Goal: Task Accomplishment & Management: Complete application form

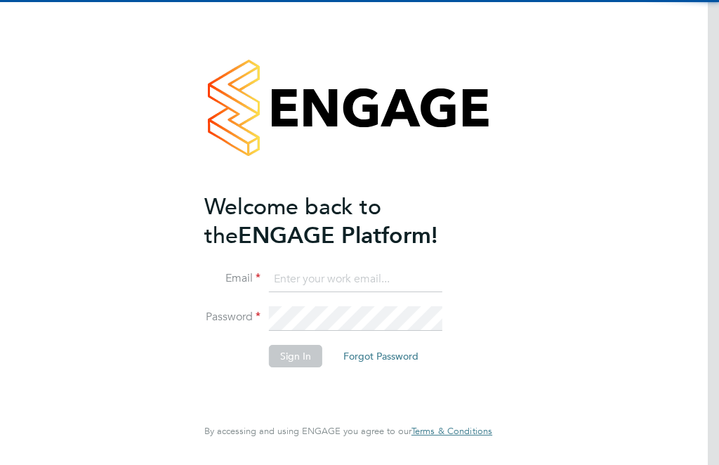
scroll to position [133, 0]
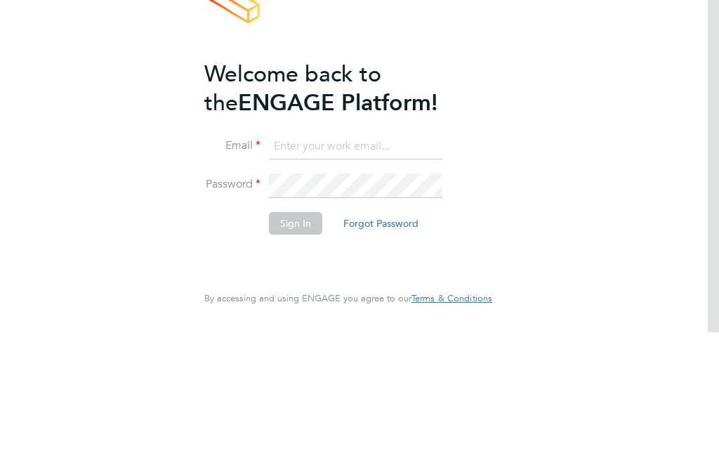
type input "[PERSON_NAME][EMAIL_ADDRESS][DOMAIN_NAME]"
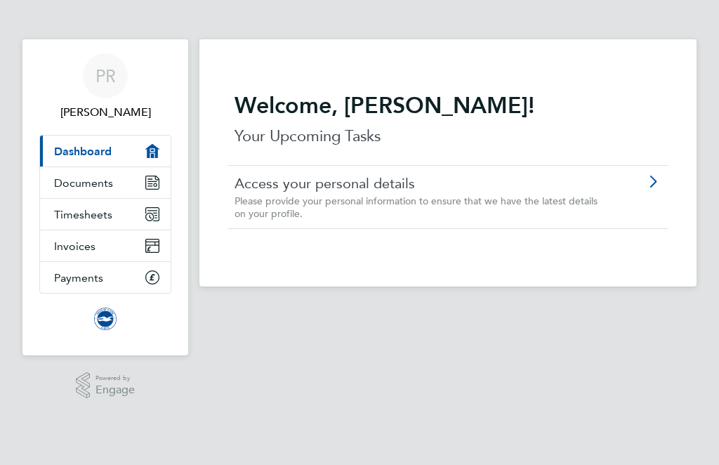
click at [120, 220] on link "Timesheets" at bounding box center [105, 214] width 131 height 31
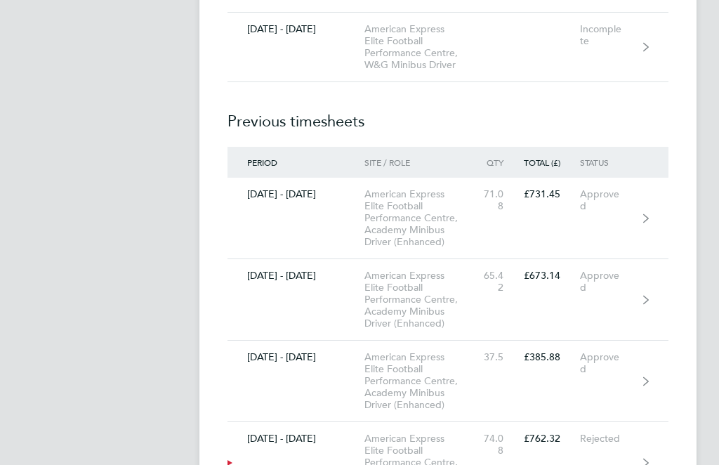
scroll to position [4209, 0]
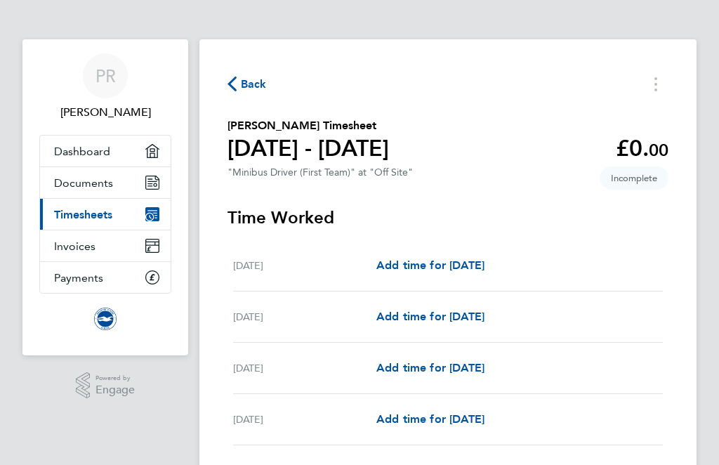
click at [342, 270] on div "[DATE]" at bounding box center [304, 265] width 143 height 17
click at [436, 271] on span "Add time for [DATE]" at bounding box center [430, 264] width 108 height 13
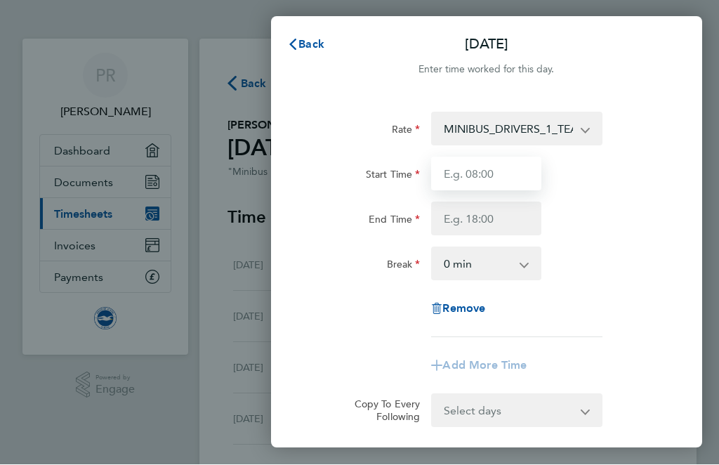
click at [476, 177] on input "Start Time" at bounding box center [486, 174] width 110 height 34
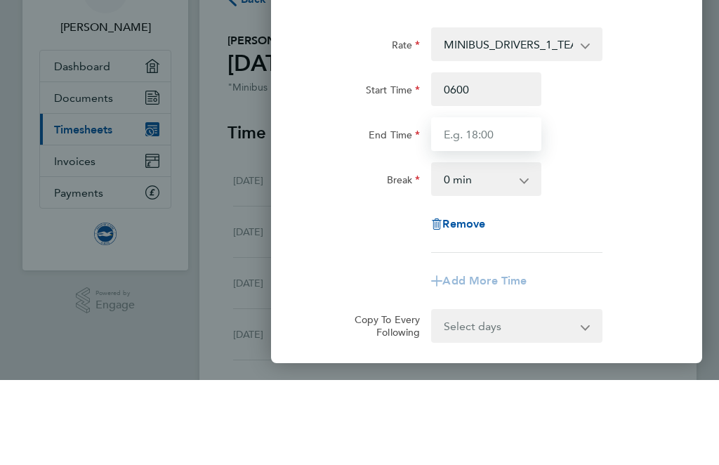
click at [490, 202] on input "End Time" at bounding box center [486, 219] width 110 height 34
type input "06:00"
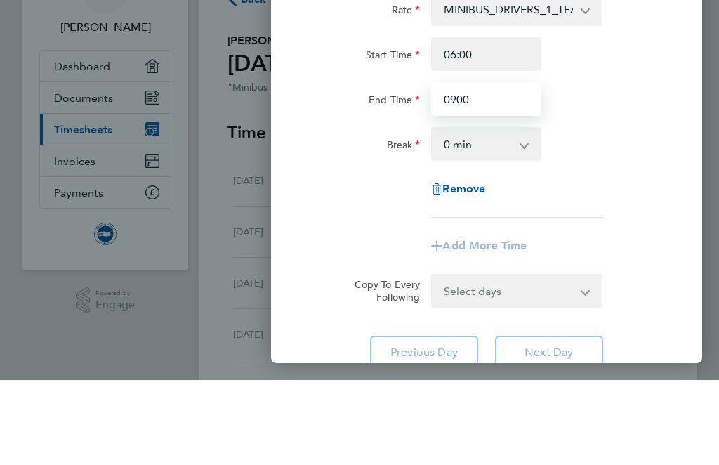
scroll to position [36, 0]
click at [498, 213] on select "0 min 15 min 30 min 45 min 60 min 75 min 90 min" at bounding box center [477, 228] width 91 height 31
type input "09:00"
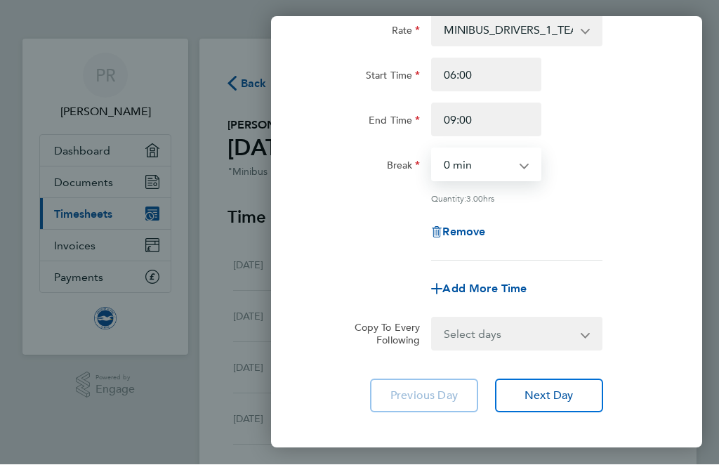
scroll to position [97, 0]
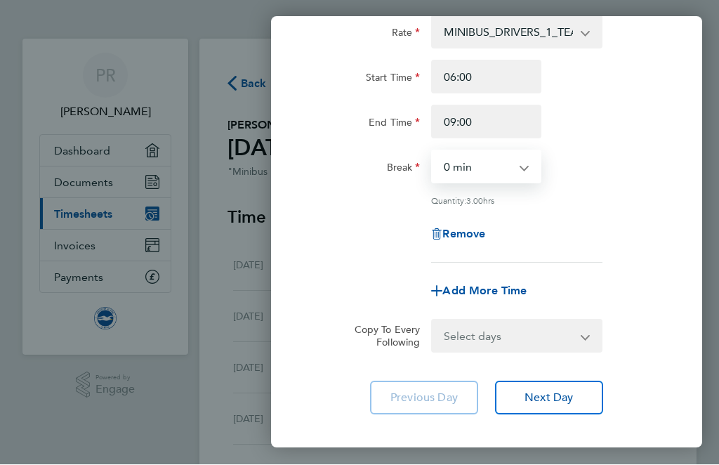
click at [460, 295] on span "Add More Time" at bounding box center [484, 290] width 84 height 13
select select "null"
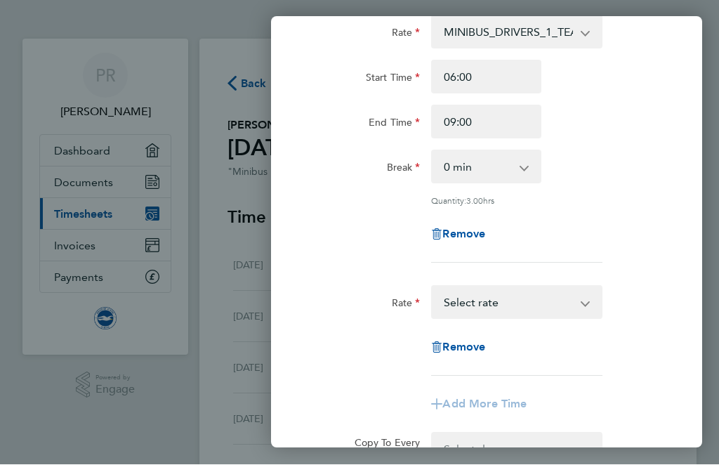
click at [543, 310] on select "MINIBUS_DRIVERS_1_TEAM - 13.10 Select rate" at bounding box center [507, 302] width 151 height 31
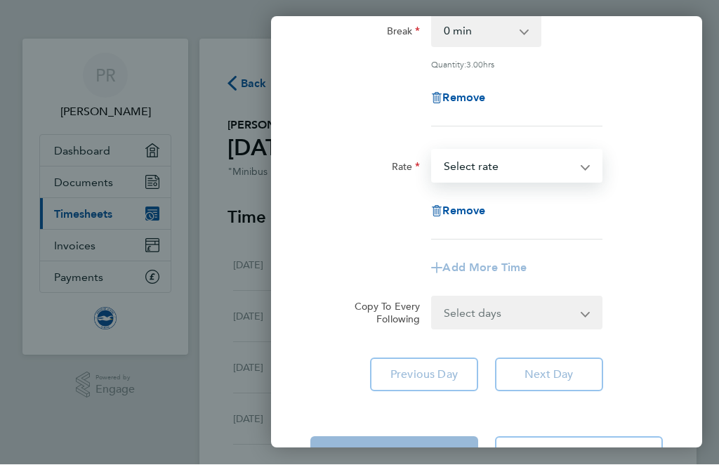
scroll to position [230, 0]
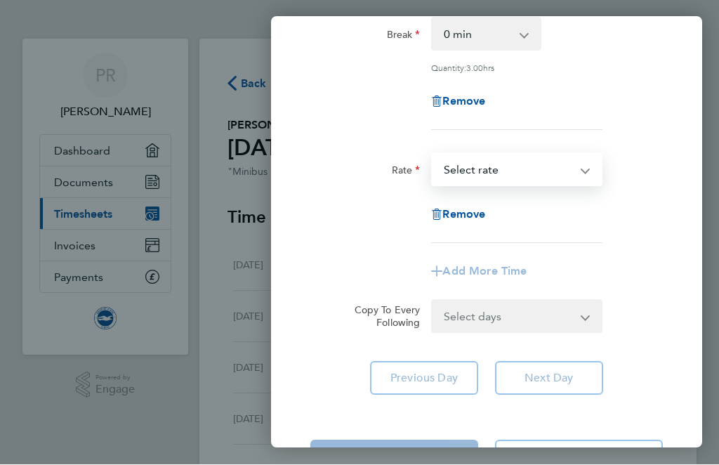
click at [475, 274] on app-form-button "Add More Time" at bounding box center [486, 271] width 110 height 11
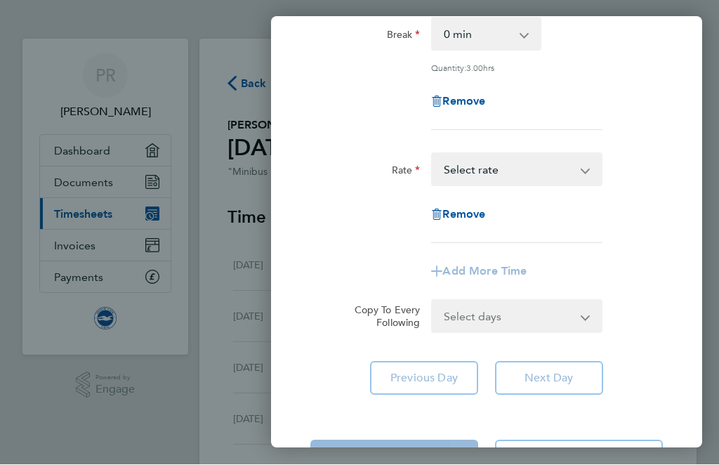
click at [550, 173] on select "MINIBUS_DRIVERS_1_TEAM - 13.10 Select rate" at bounding box center [507, 169] width 151 height 31
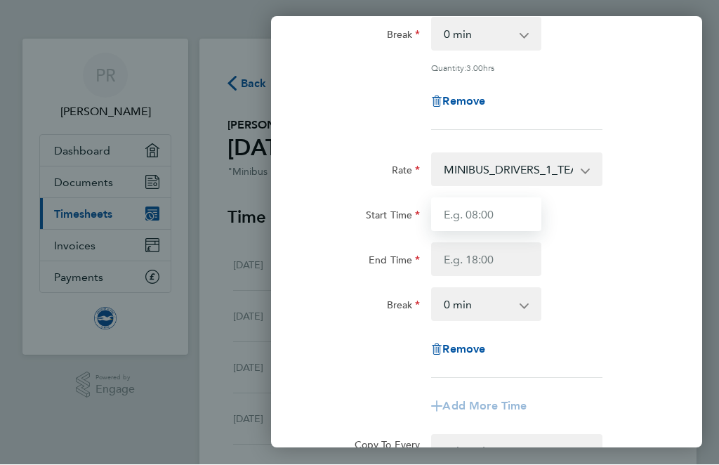
click at [491, 218] on input "Start Time" at bounding box center [486, 215] width 110 height 34
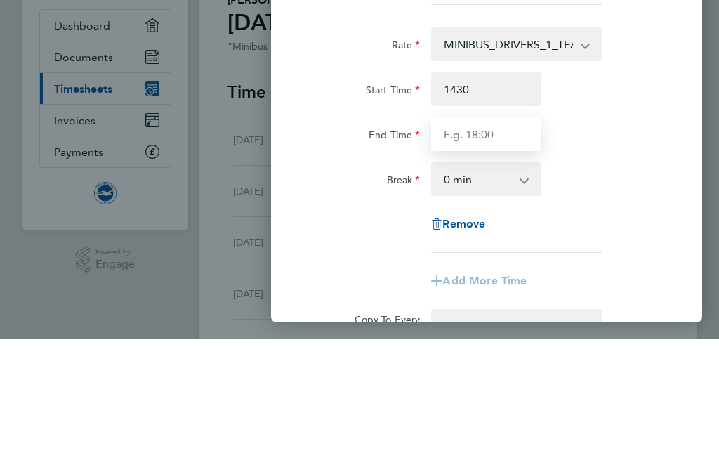
click at [467, 243] on input "End Time" at bounding box center [486, 260] width 110 height 34
type input "14:30"
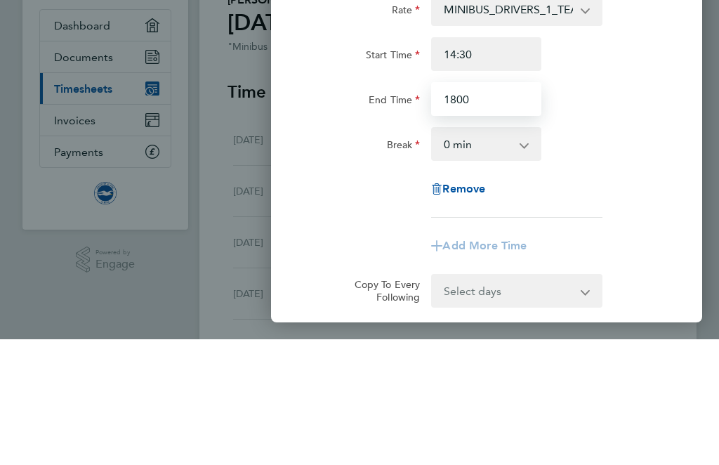
scroll to position [266, 0]
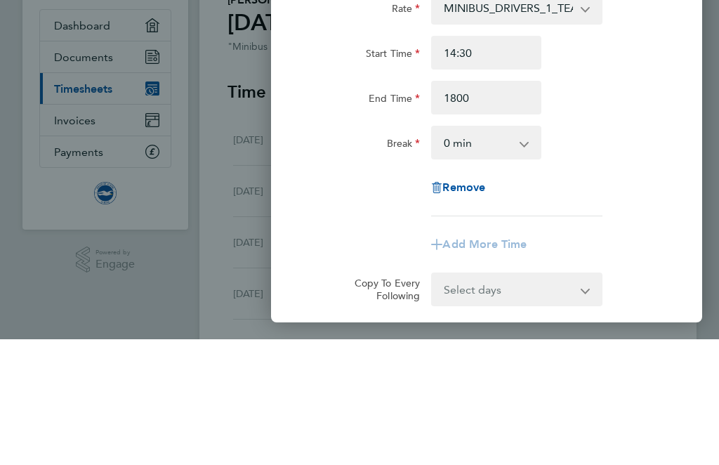
click at [500, 253] on select "0 min 15 min 30 min 45 min 60 min 75 min 90 min" at bounding box center [477, 268] width 91 height 31
type input "18:00"
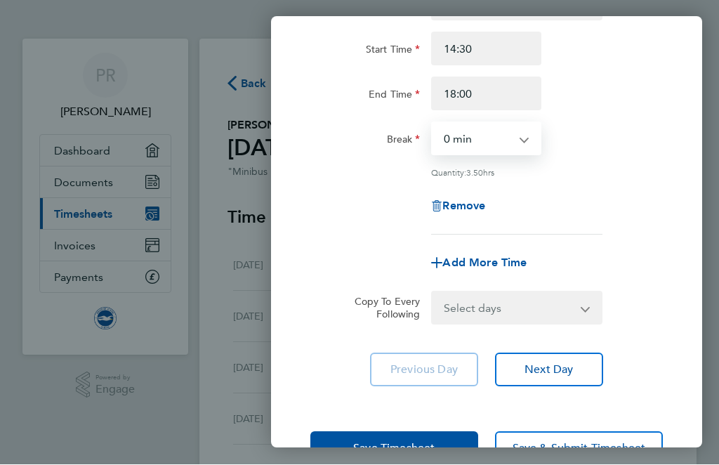
scroll to position [394, 0]
click at [406, 445] on span "Save Timesheet" at bounding box center [393, 449] width 81 height 14
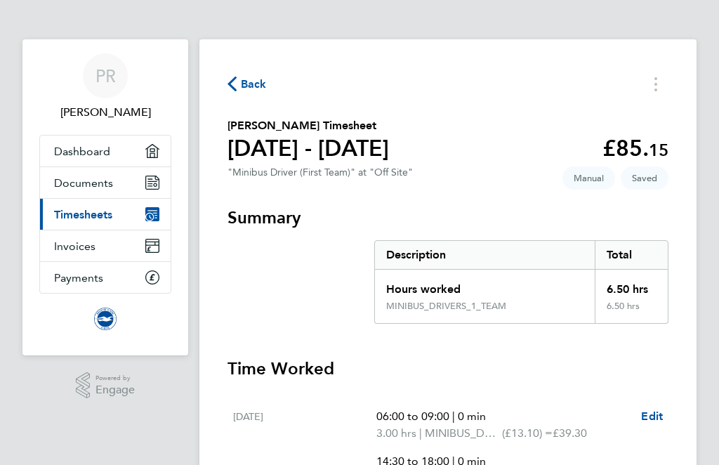
click at [107, 80] on span "PR" at bounding box center [105, 76] width 20 height 18
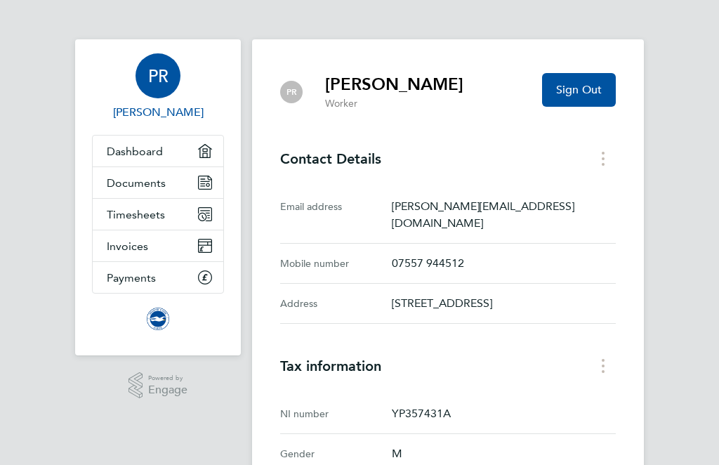
click at [576, 92] on span "Sign Out" at bounding box center [579, 90] width 46 height 14
